Goal: Check status: Check status

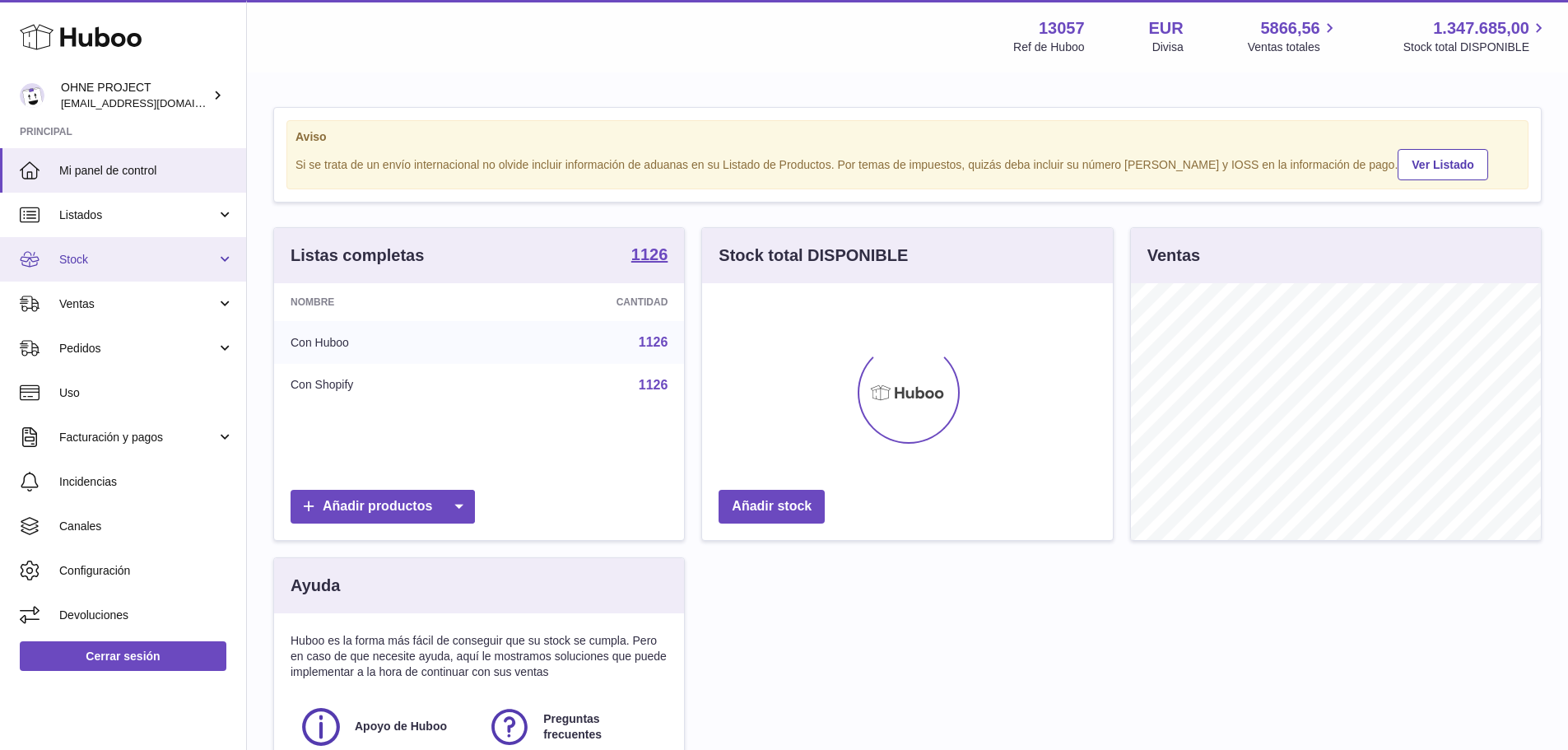
scroll to position [257, 411]
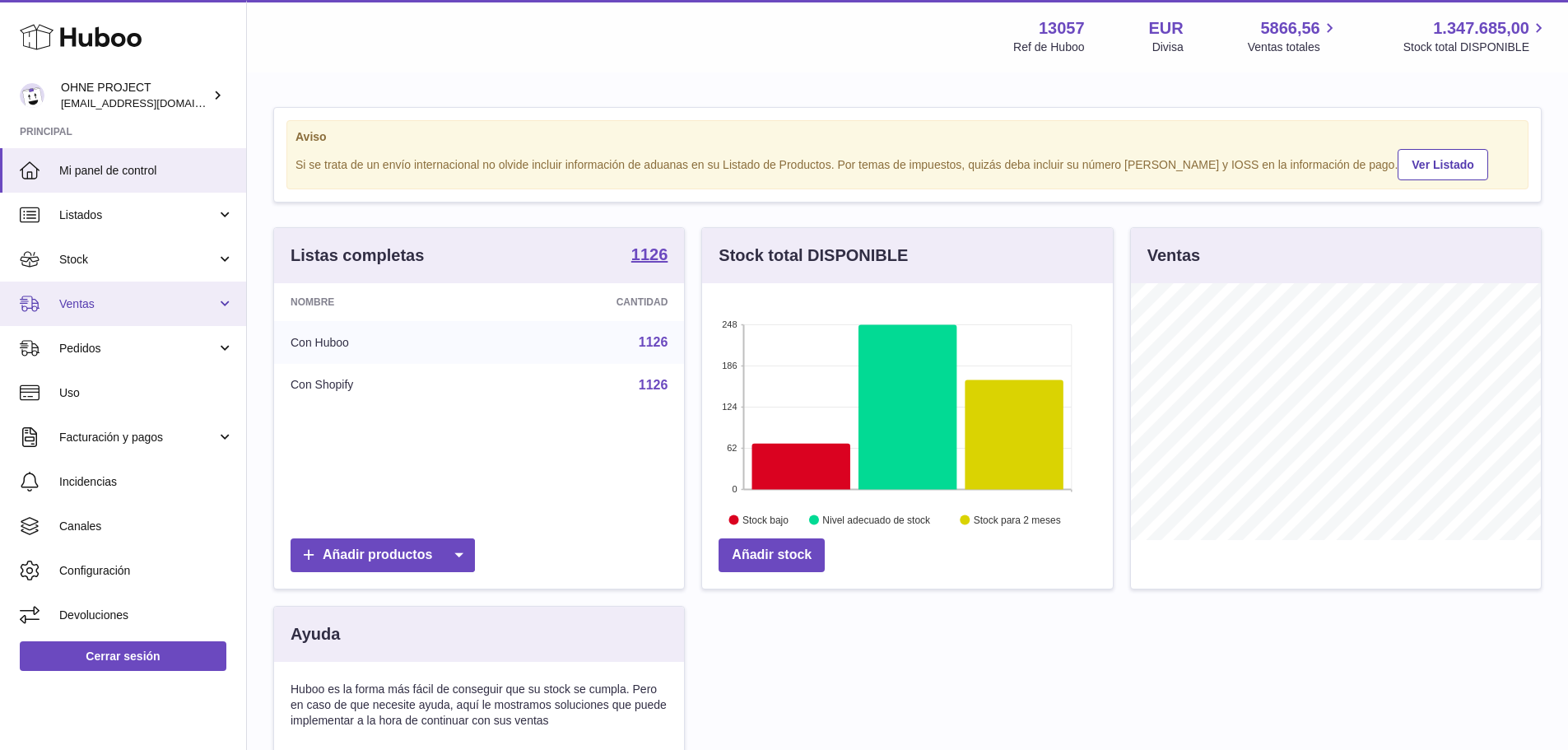
click at [108, 301] on span "Ventas" at bounding box center [137, 304] width 157 height 16
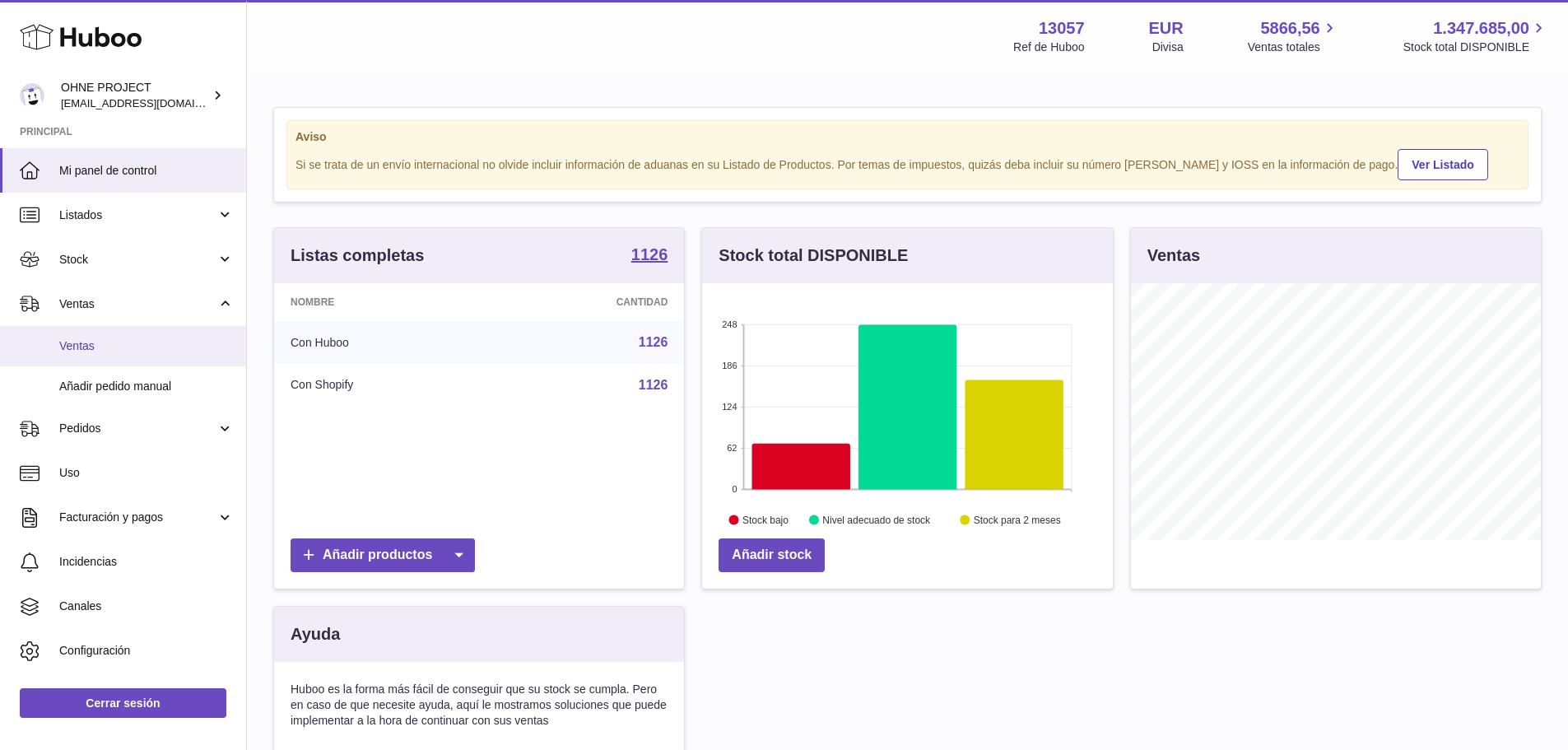
click at [110, 341] on span "Ventas" at bounding box center [146, 346] width 174 height 16
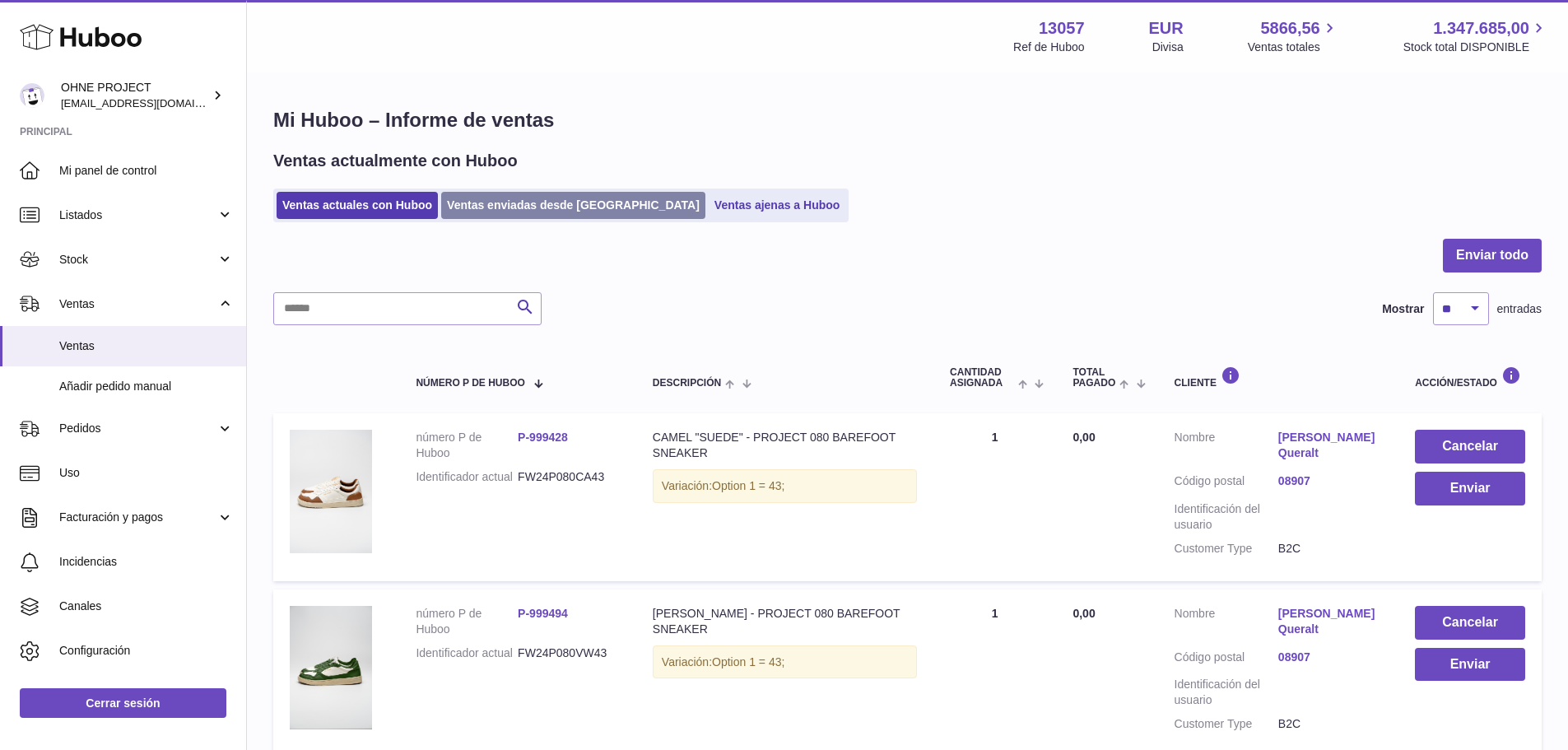
click at [514, 208] on link "Ventas enviadas desde [GEOGRAPHIC_DATA]" at bounding box center [574, 205] width 264 height 27
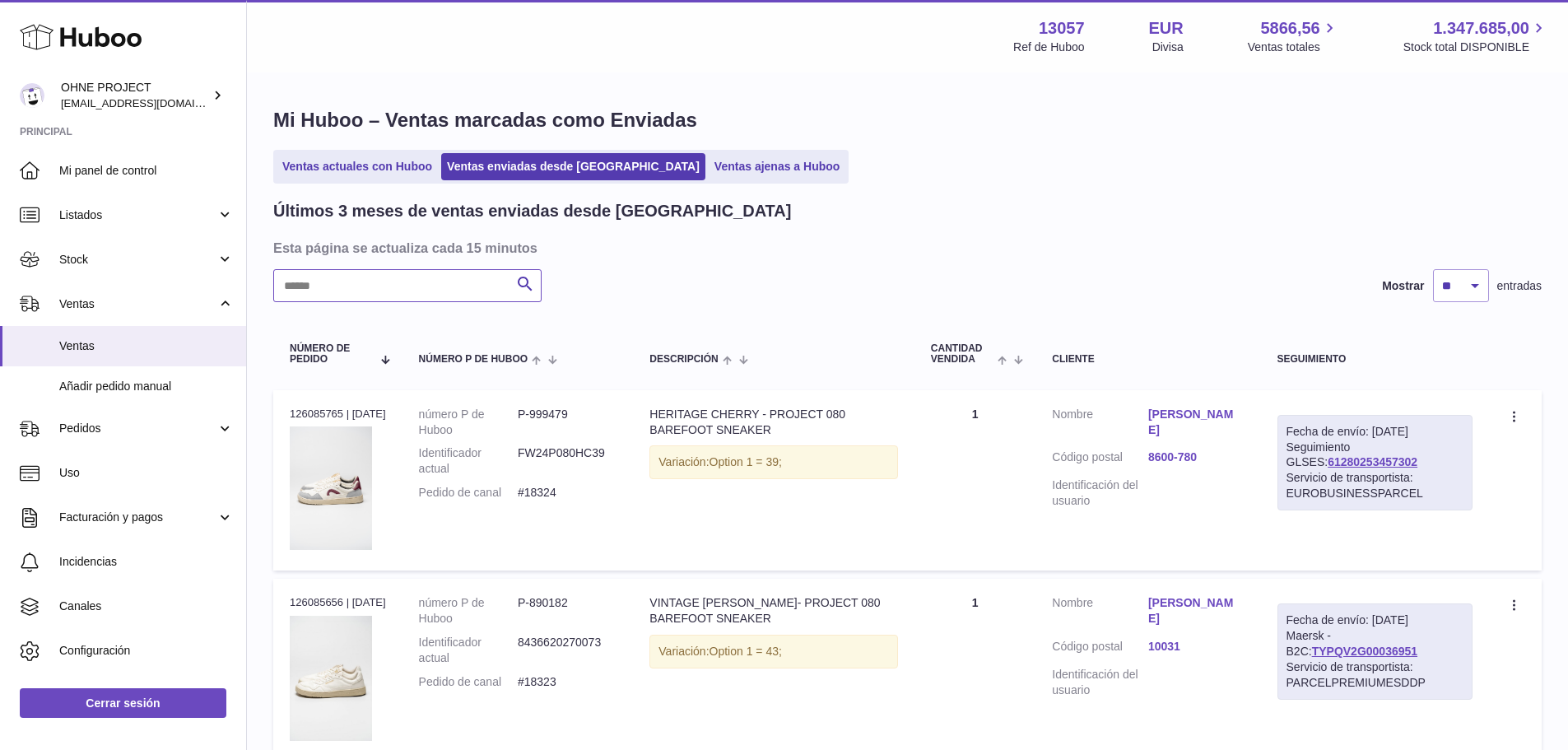
click at [422, 281] on input "text" at bounding box center [407, 286] width 268 height 33
paste input "*****"
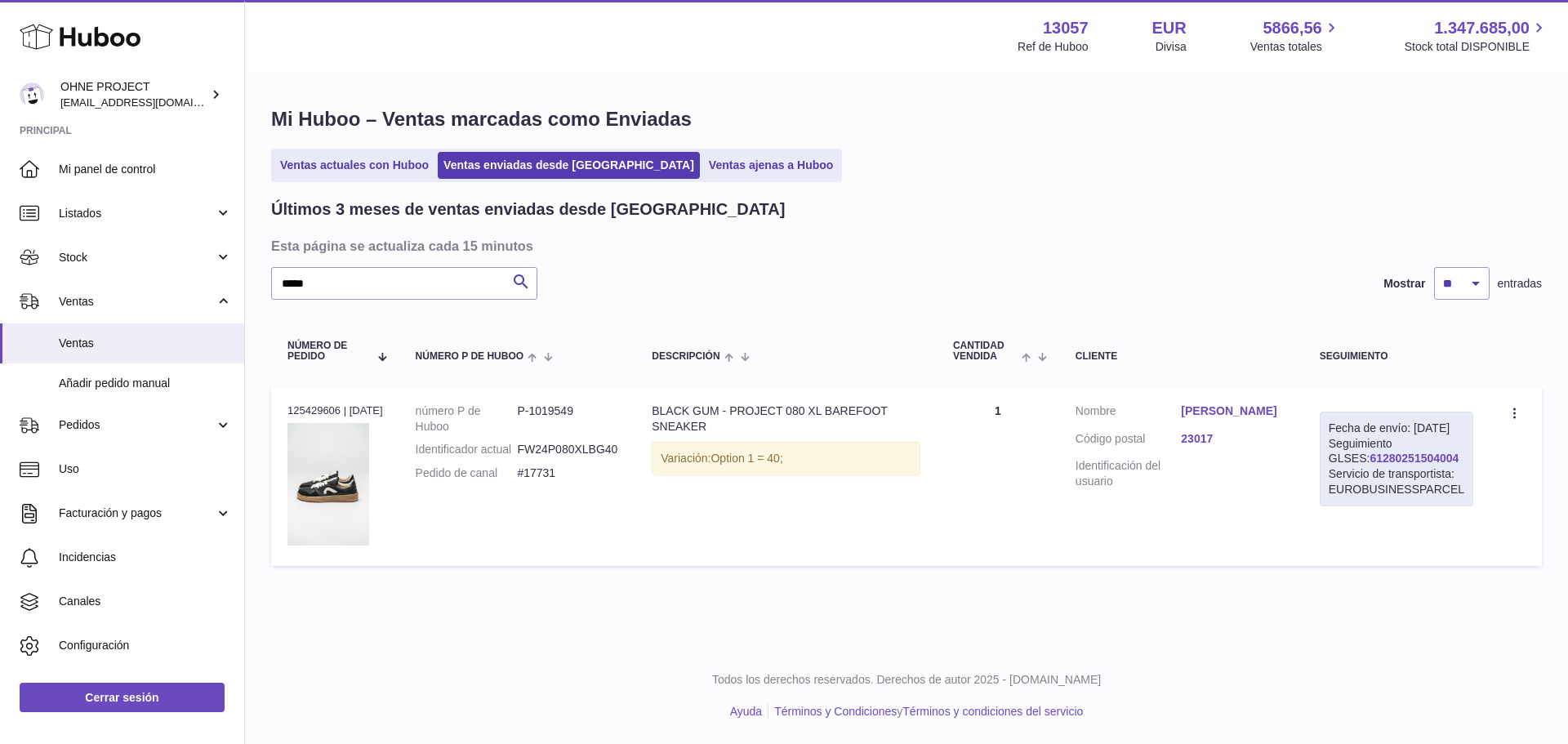
drag, startPoint x: 1440, startPoint y: 474, endPoint x: 1342, endPoint y: 478, distance: 98.1
click at [1342, 478] on div "Fecha de envío: 26º sep. 2025 Seguimiento GLSES: 61280251504004 Servicio de tra…" at bounding box center [1396, 459] width 153 height 95
copy link "61280251504004"
click at [288, 277] on input "*****" at bounding box center [404, 283] width 266 height 33
paste input "*"
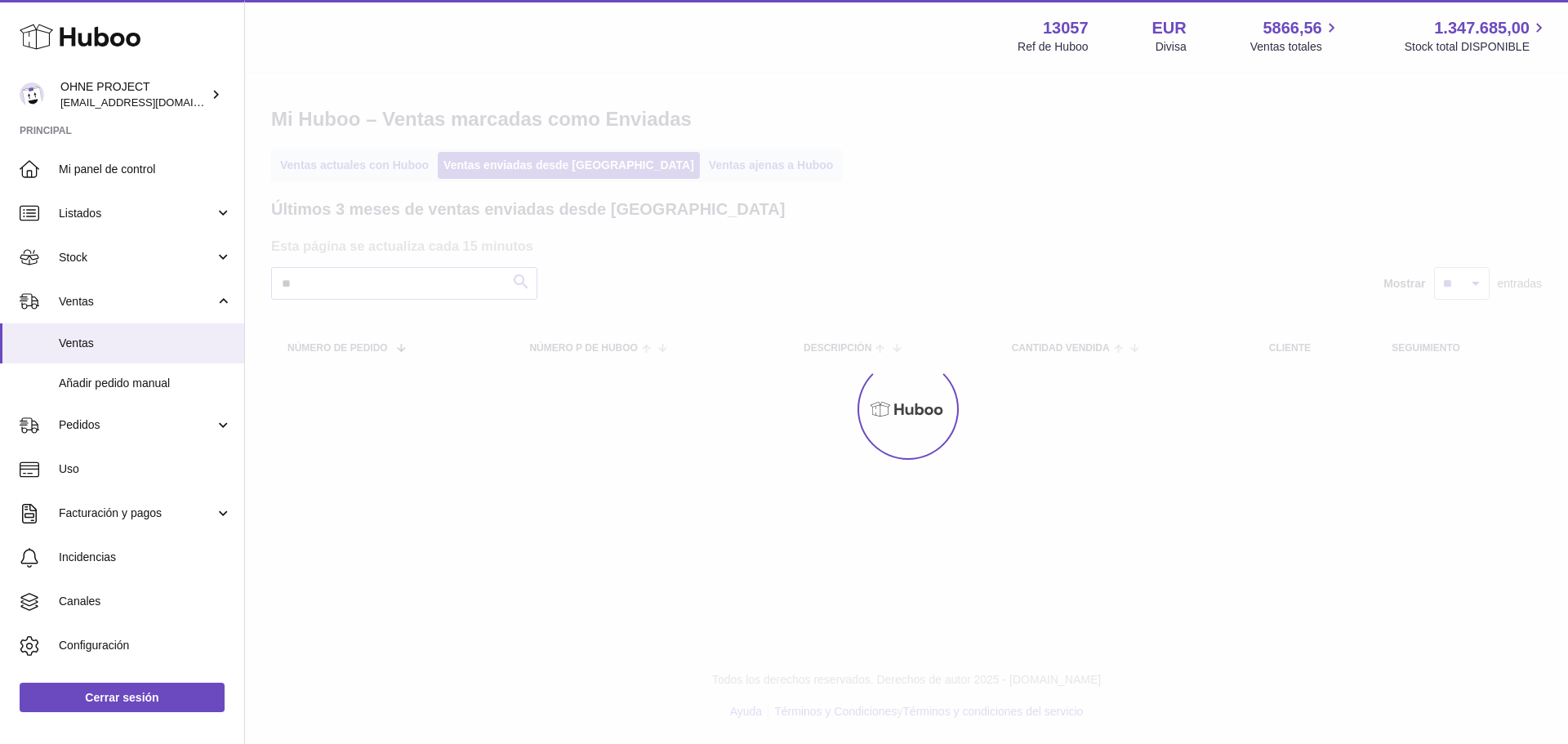
type input "*"
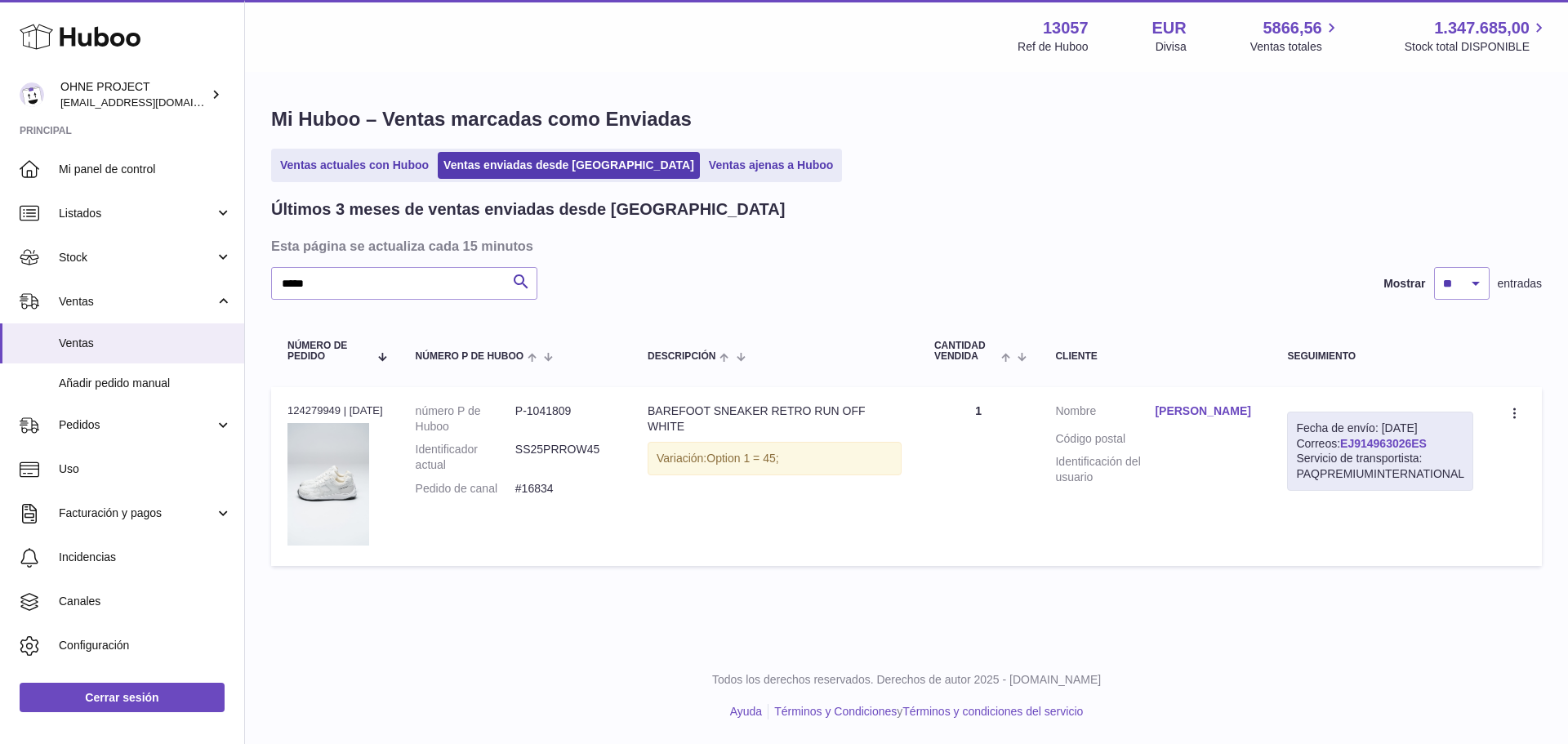
drag, startPoint x: 1447, startPoint y: 452, endPoint x: 1360, endPoint y: 453, distance: 87.0
click at [1360, 453] on div "Fecha de envío: 8º sep. 2025 Correos: EJ914963026ES Servicio de transportista: …" at bounding box center [1380, 452] width 186 height 80
copy link "EJ914963026ES"
drag, startPoint x: 322, startPoint y: 290, endPoint x: 203, endPoint y: 297, distance: 119.2
click at [203, 297] on div "Huboo OHNE PROJECT internalAdmin-13057@internal.huboo.com Principal Mi panel de…" at bounding box center [784, 372] width 1568 height 744
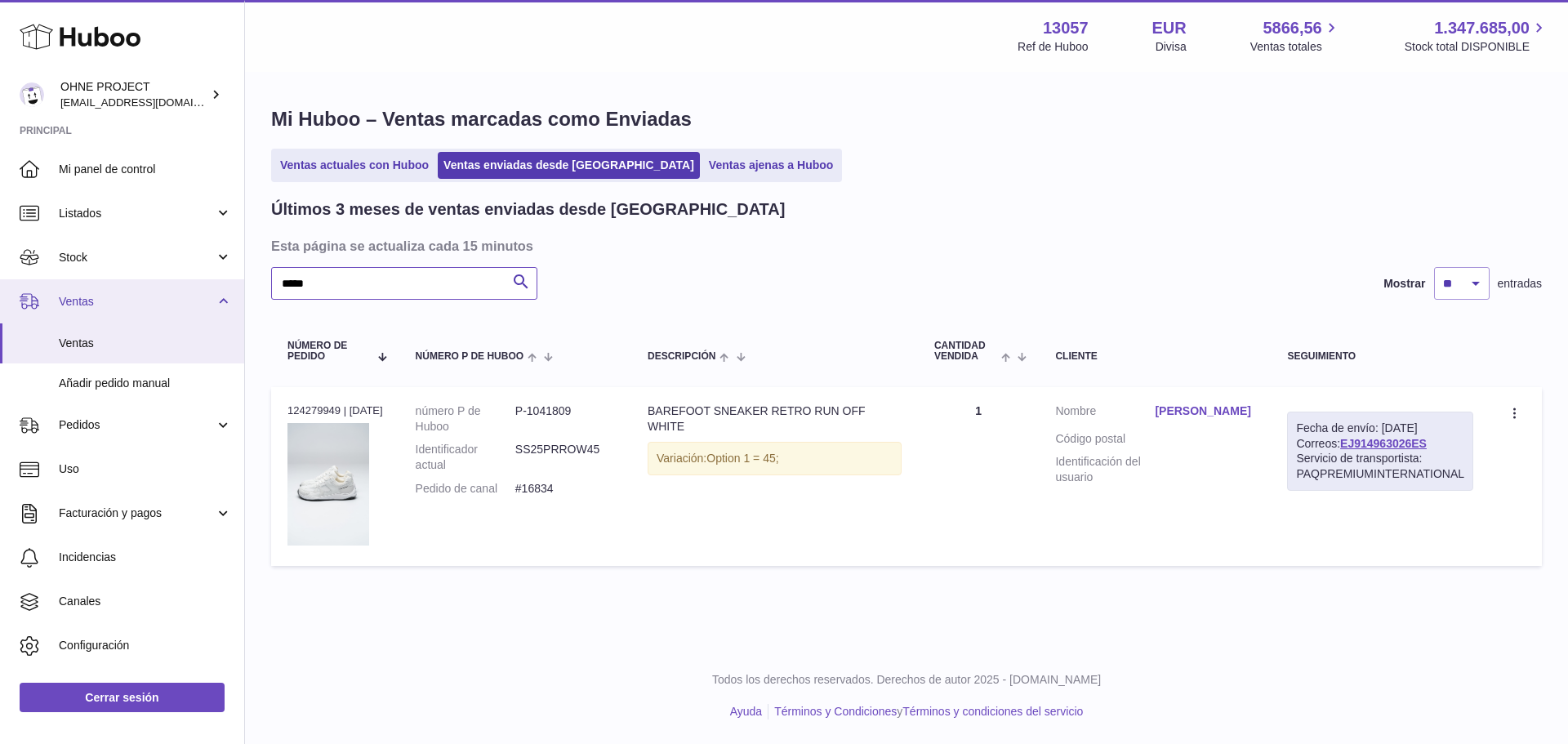
paste input "text"
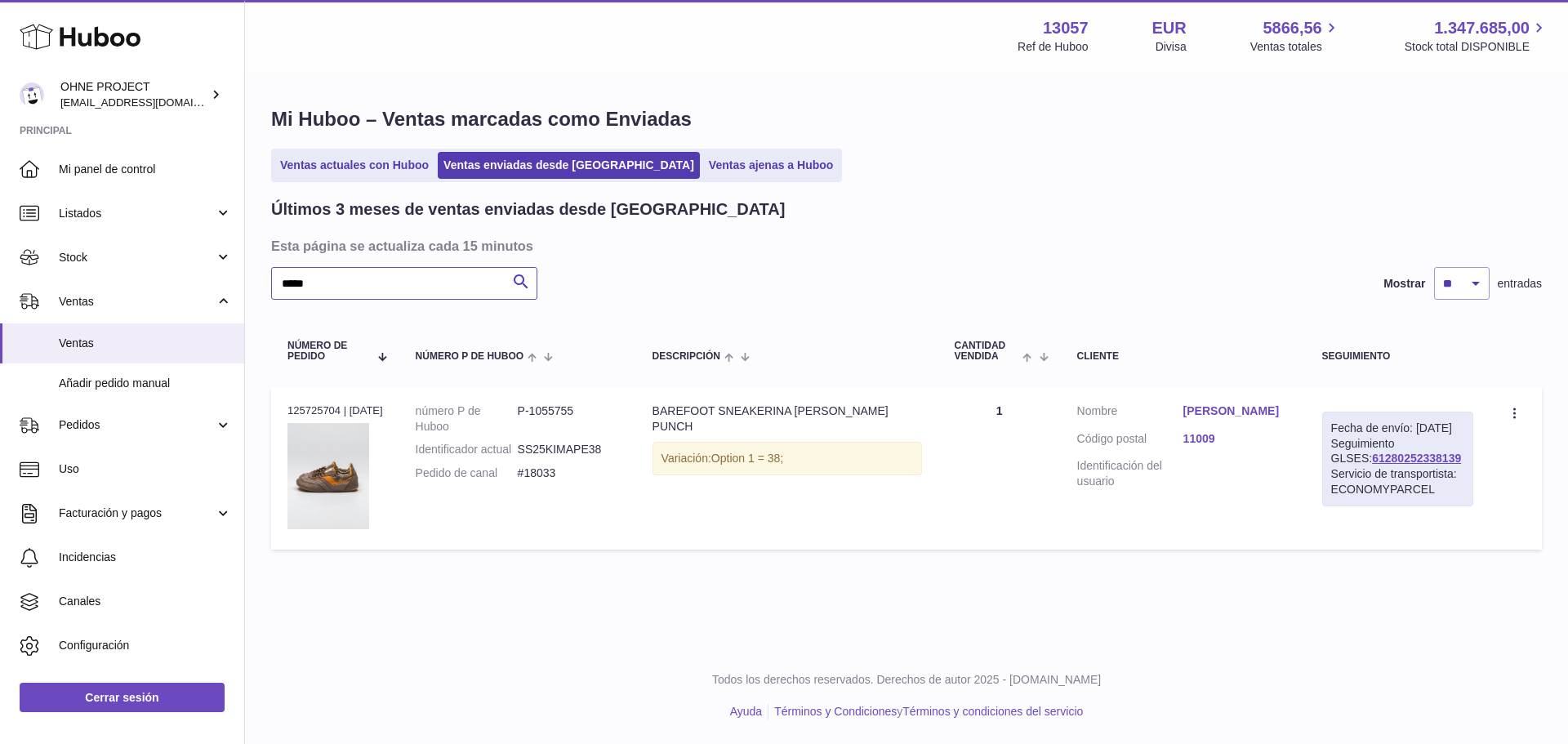
type input "*****"
drag, startPoint x: 1435, startPoint y: 474, endPoint x: 1338, endPoint y: 475, distance: 97.0
click at [1338, 475] on div "Fecha de envío: 1º oct. 2025 Seguimiento GLSES: 61280252338139 Servicio de tran…" at bounding box center [1397, 459] width 151 height 95
copy link "61280252338139"
